Goal: Transaction & Acquisition: Purchase product/service

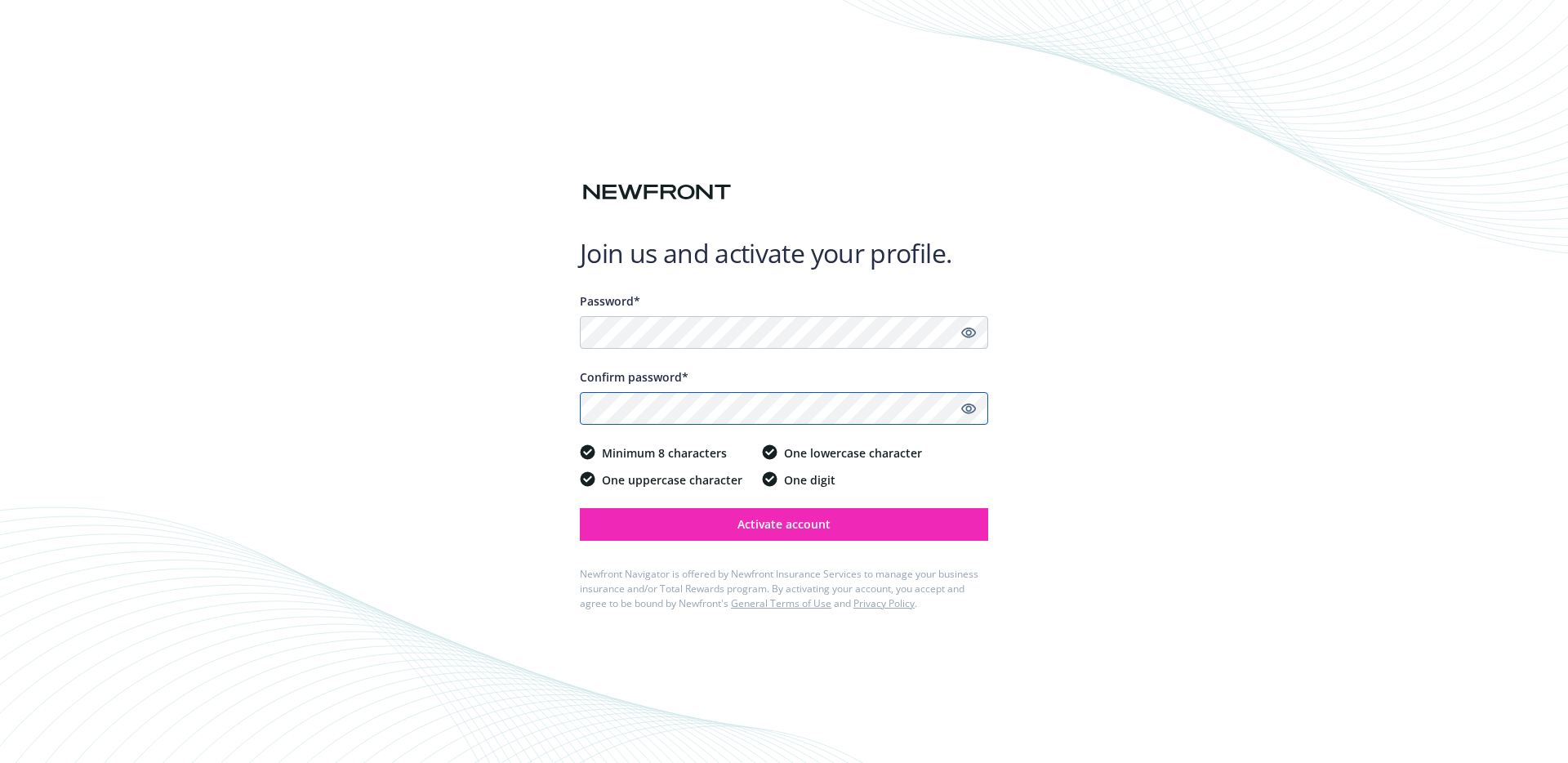
click at [0, 762] on com-1password-button at bounding box center [0, 763] width 0 height 0
click at [1114, 664] on div "Join us and activate your profile. Password* Confirm password* Minimum 8 charac…" at bounding box center [784, 382] width 1568 height 763
click at [787, 523] on span "Activate account" at bounding box center [784, 524] width 93 height 16
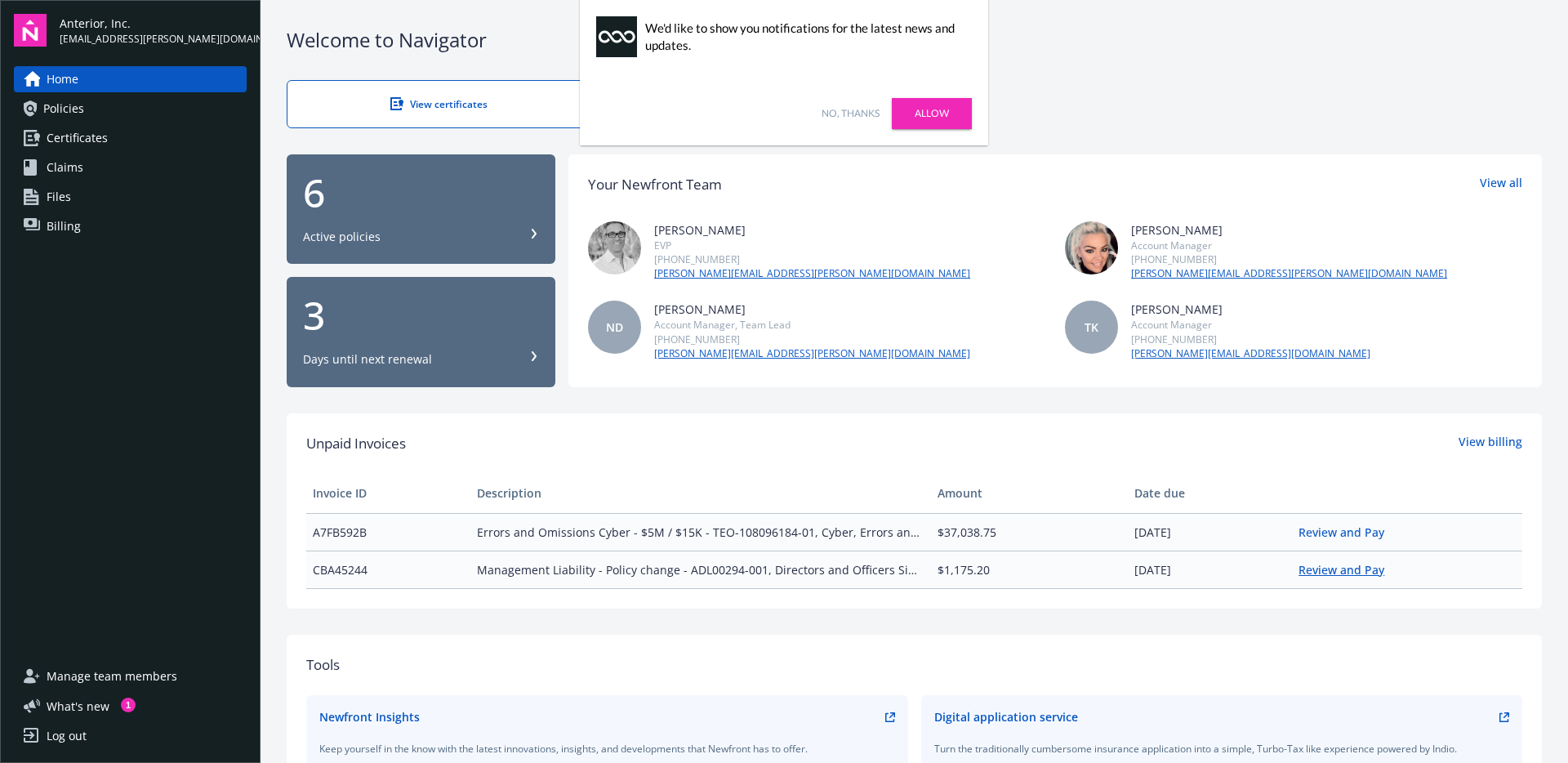
click at [1315, 568] on link "Review and Pay" at bounding box center [1349, 570] width 99 height 16
click at [840, 111] on link "No, thanks" at bounding box center [851, 113] width 58 height 15
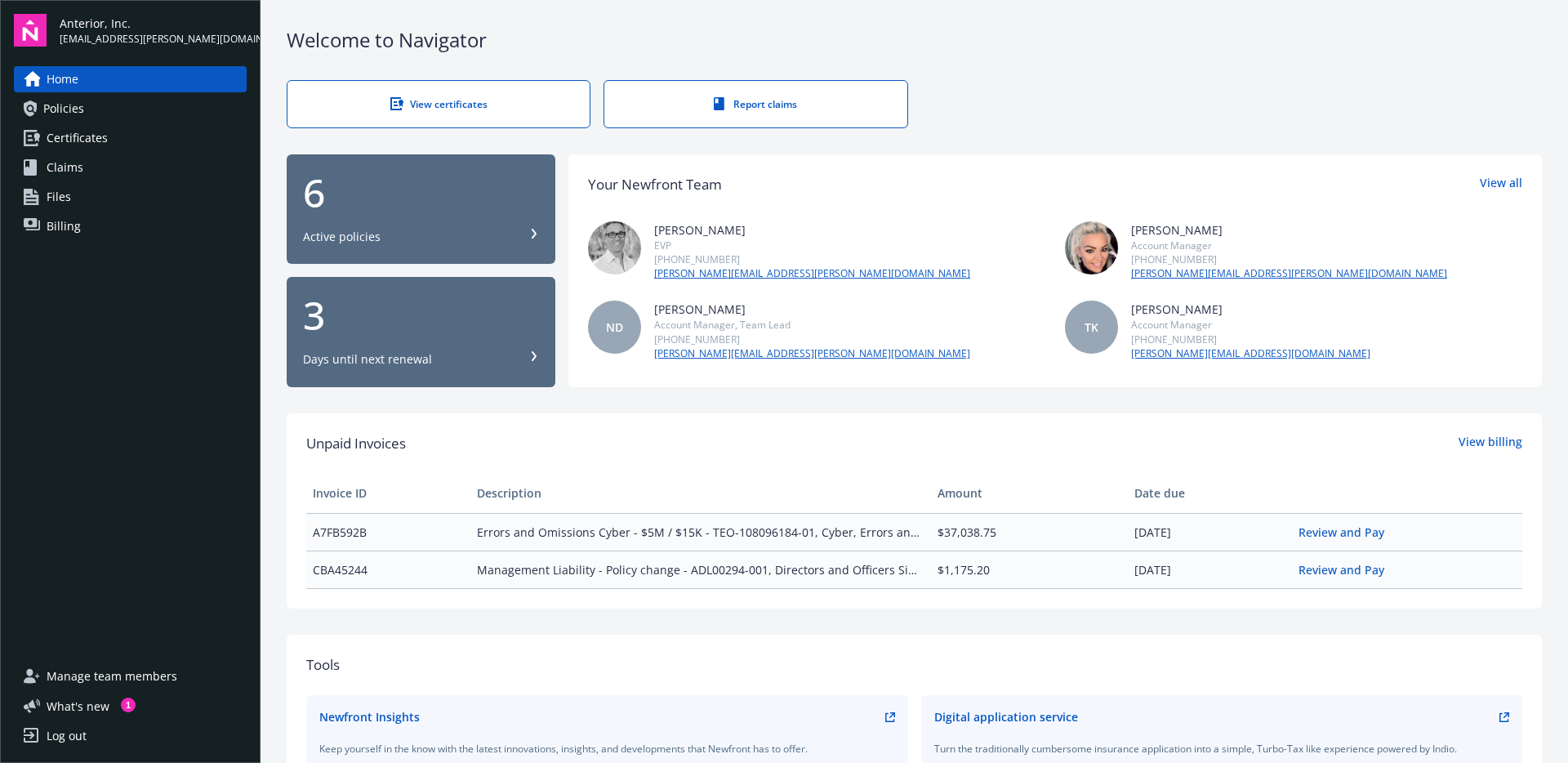
click at [99, 112] on link "Policies" at bounding box center [130, 109] width 232 height 26
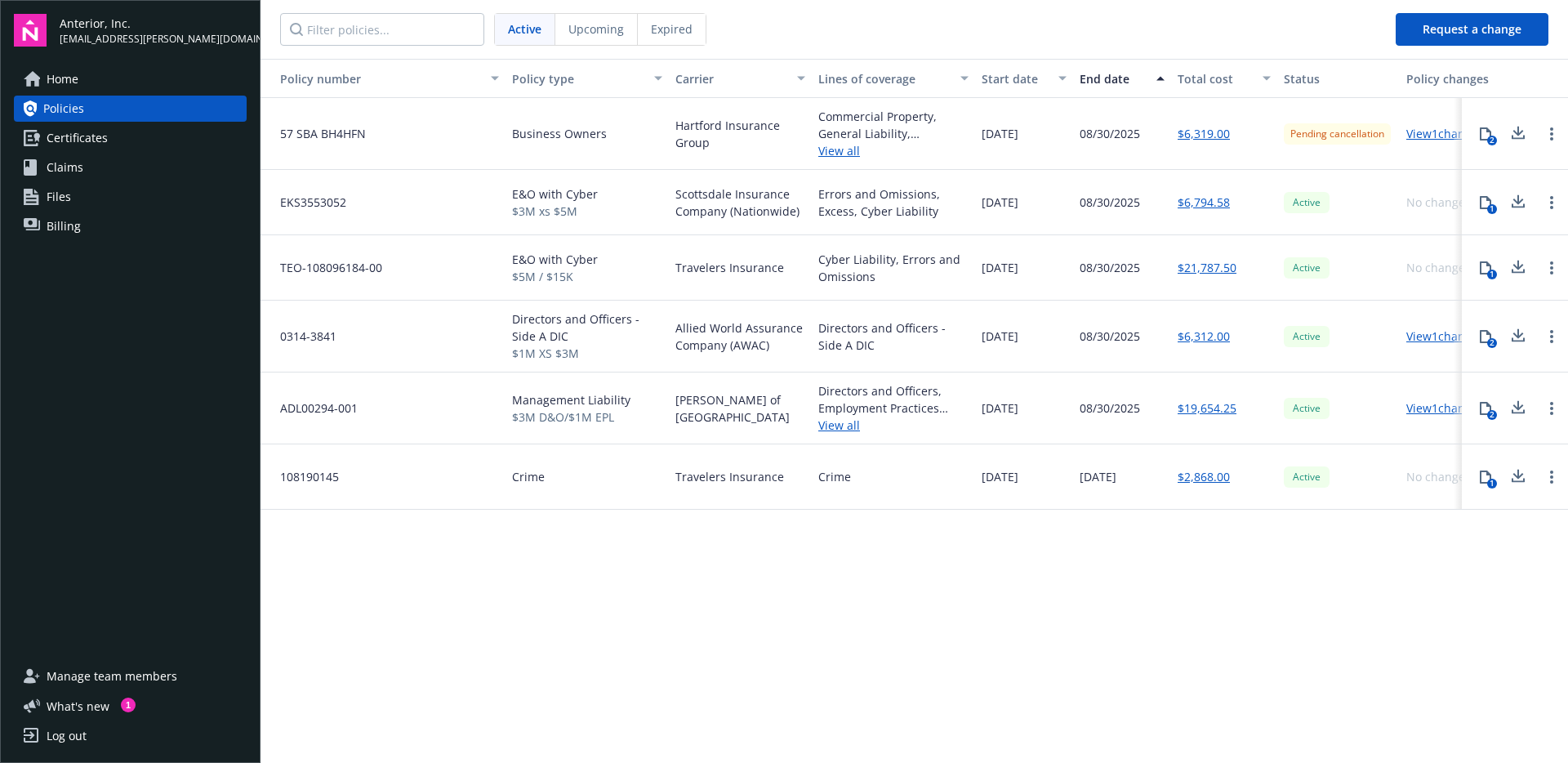
click at [671, 628] on div "Policy number Policy type Carrier Lines of coverage Start date End date Total c…" at bounding box center [914, 410] width 1308 height 702
